Goal: Task Accomplishment & Management: Manage account settings

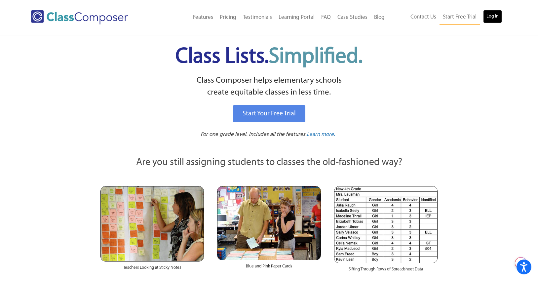
click at [489, 16] on link "Log In" at bounding box center [492, 16] width 19 height 13
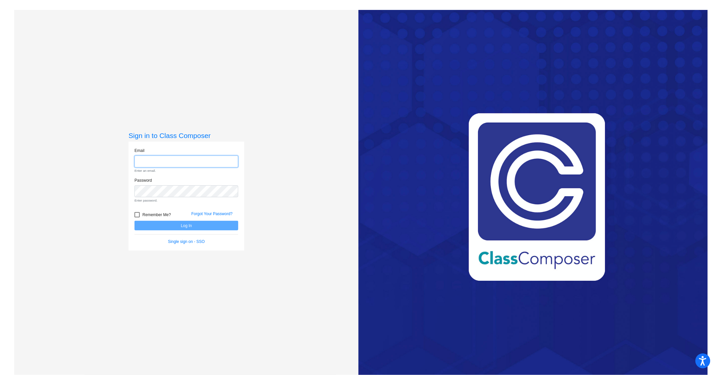
type input "mmckeown@blainesd.org"
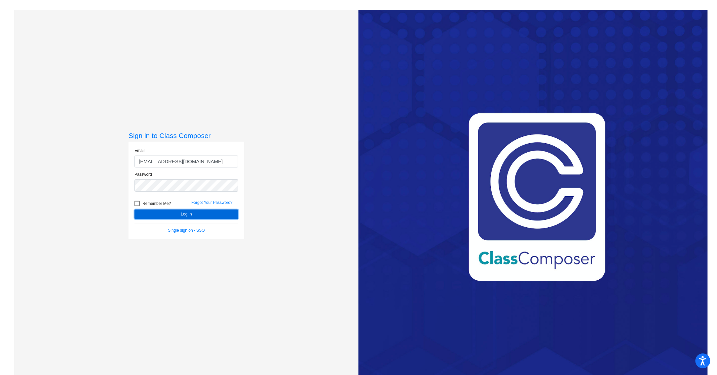
click at [201, 216] on button "Log In" at bounding box center [187, 214] width 104 height 10
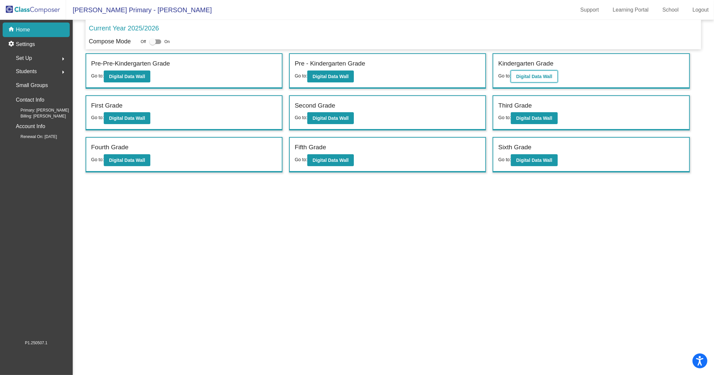
click at [536, 74] on b "Digital Data Wall" at bounding box center [534, 76] width 36 height 5
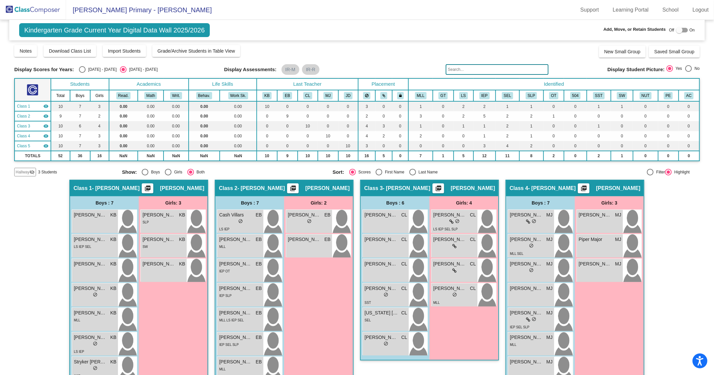
click at [24, 172] on span "Hallway" at bounding box center [23, 172] width 14 height 6
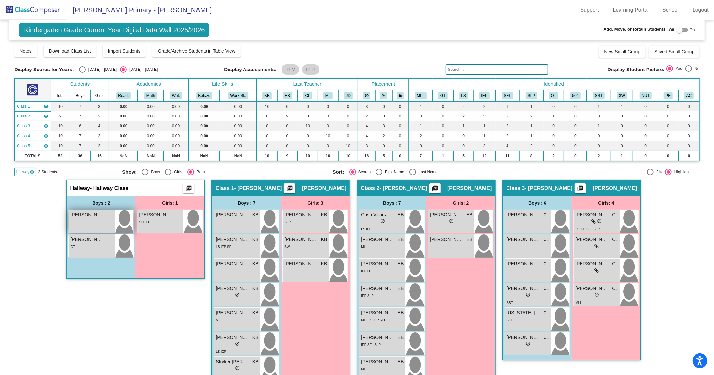
click at [103, 219] on div "Lucas Dowd lock do_not_disturb_alt" at bounding box center [92, 221] width 46 height 23
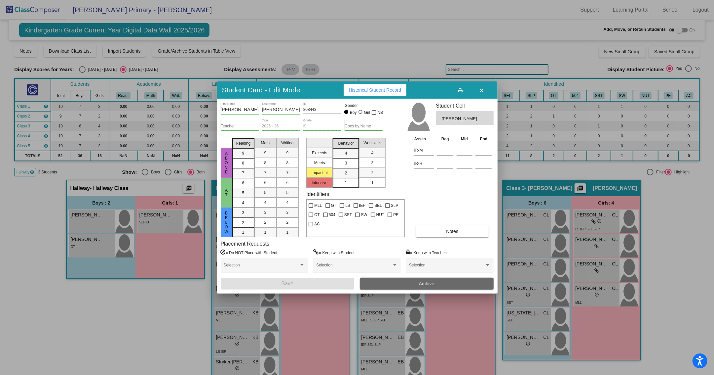
click at [418, 284] on button "Archive" at bounding box center [427, 283] width 134 height 12
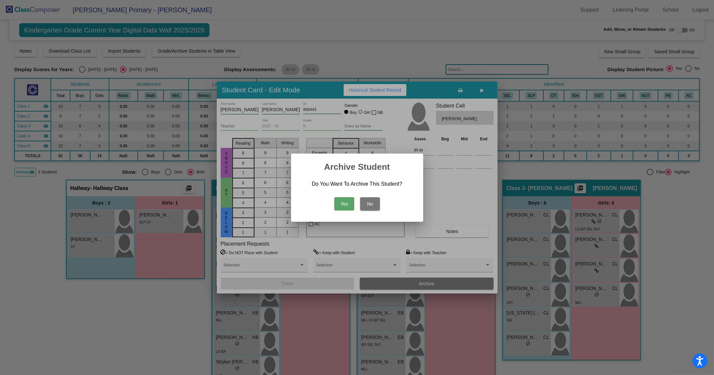
click at [343, 202] on button "Yes" at bounding box center [345, 203] width 20 height 13
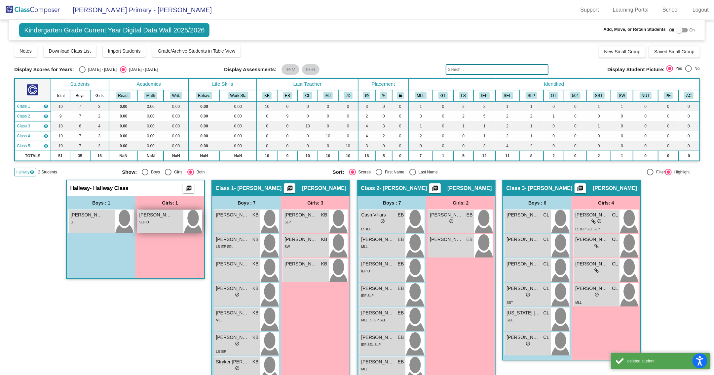
click at [172, 222] on div "SLP OT" at bounding box center [160, 221] width 43 height 7
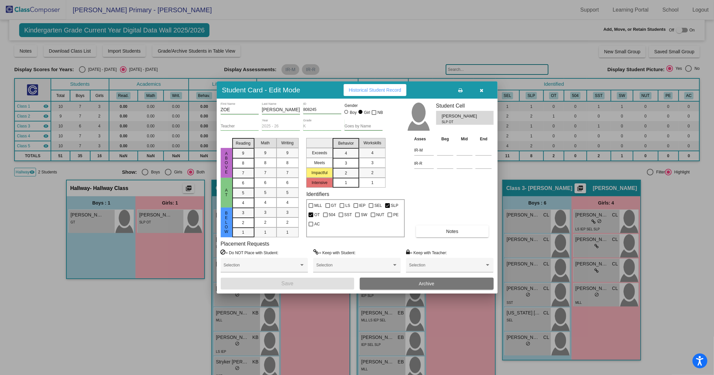
click at [409, 282] on button "Archive" at bounding box center [427, 283] width 134 height 12
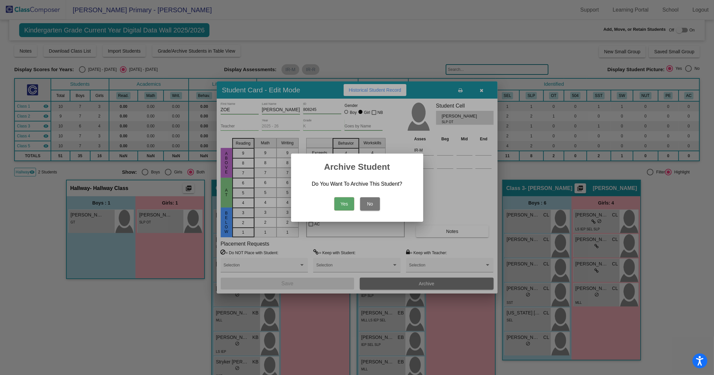
click at [344, 202] on button "Yes" at bounding box center [345, 203] width 20 height 13
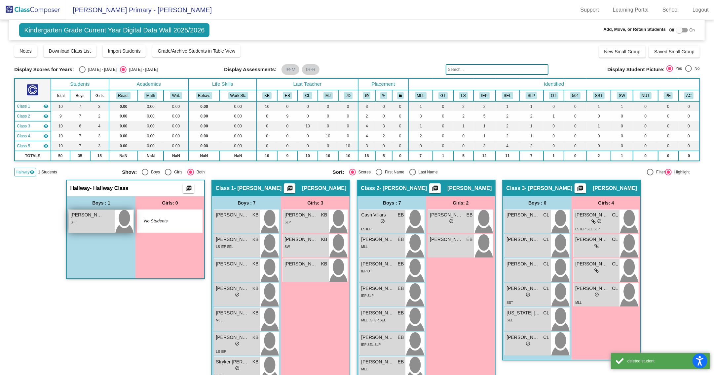
click at [96, 221] on div "GT" at bounding box center [91, 221] width 43 height 7
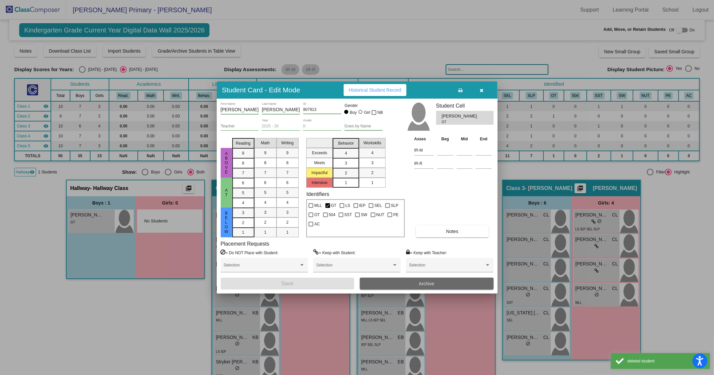
click at [430, 283] on span "Archive" at bounding box center [427, 283] width 16 height 5
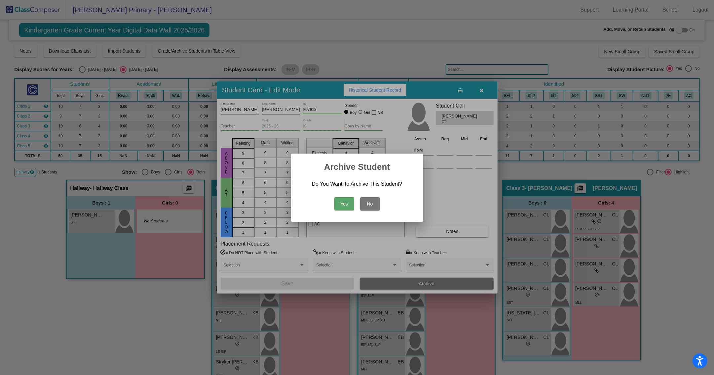
click at [346, 204] on button "Yes" at bounding box center [345, 203] width 20 height 13
